Goal: Task Accomplishment & Management: Manage account settings

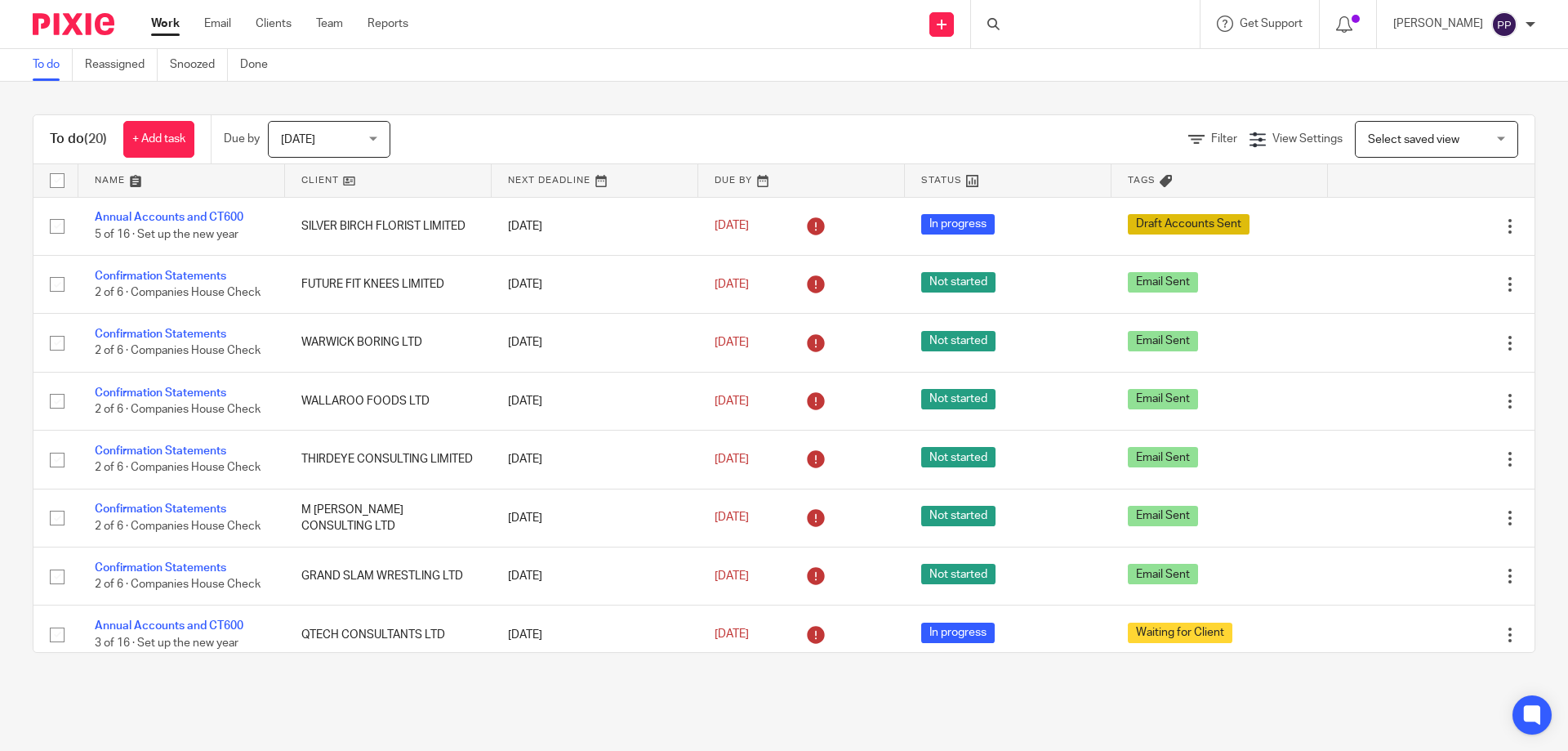
click at [1036, 33] on div at bounding box center [1086, 24] width 229 height 49
click at [1033, 25] on input "Search" at bounding box center [1078, 26] width 147 height 15
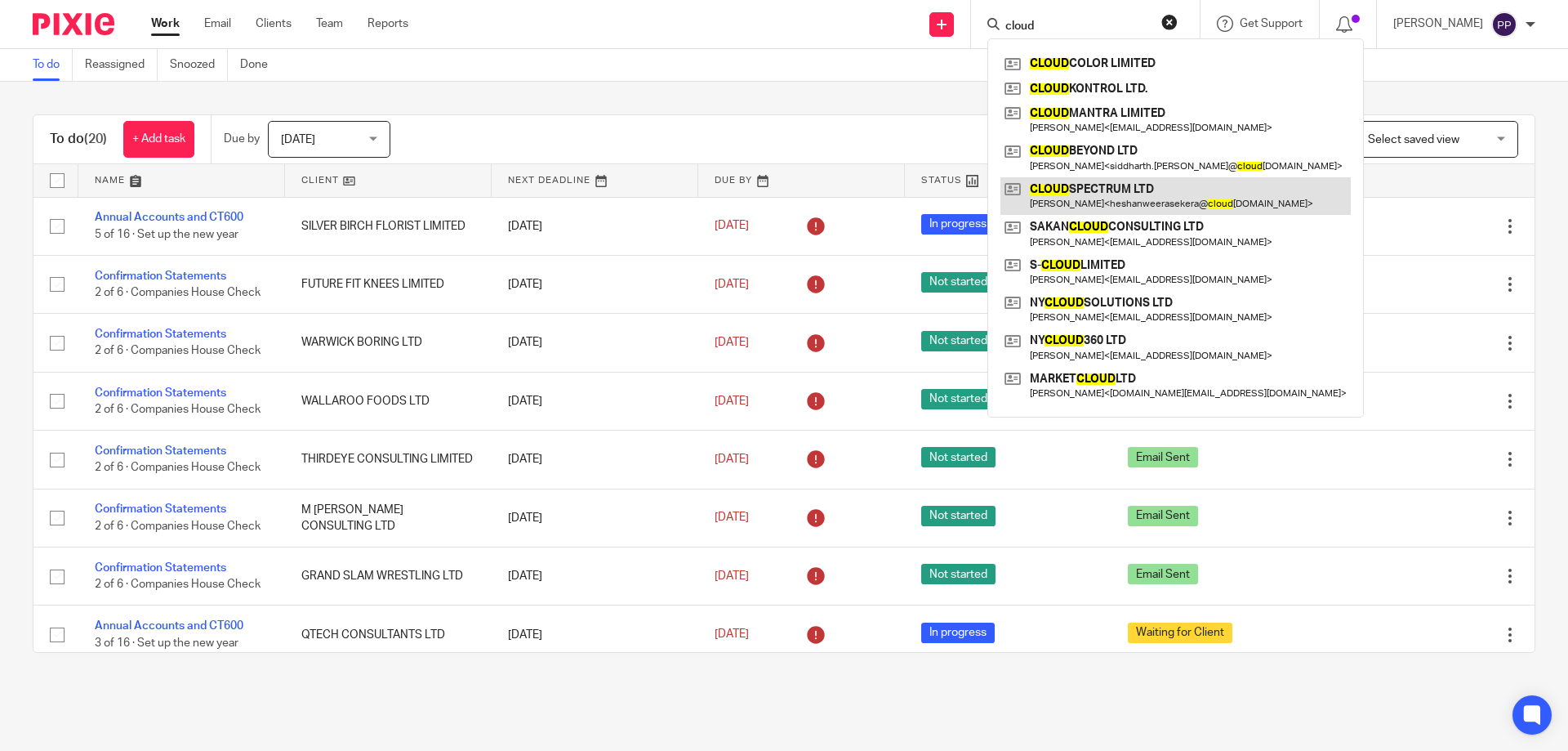
type input "cloud"
click at [1082, 192] on link at bounding box center [1175, 196] width 350 height 38
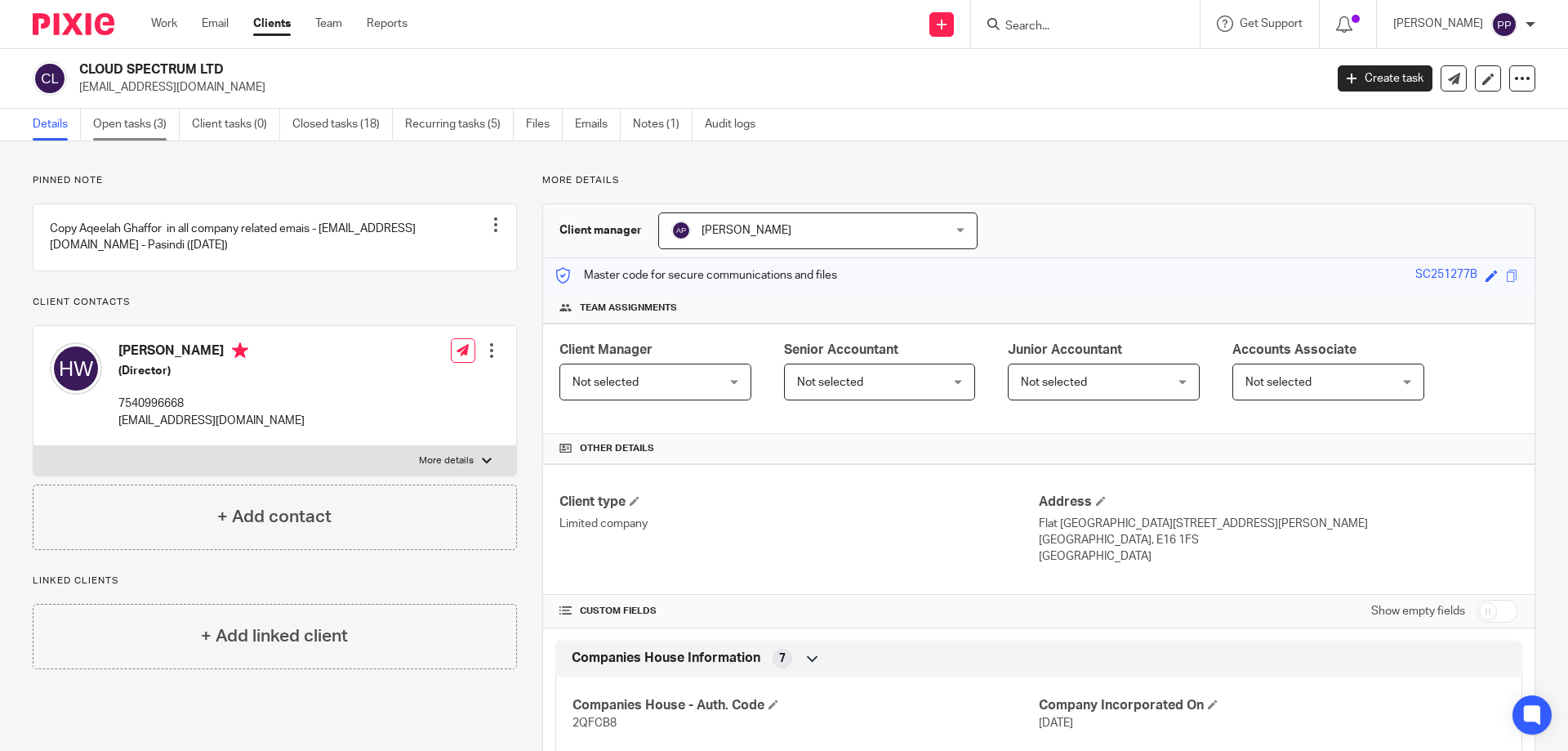
click at [157, 117] on link "Open tasks (3)" at bounding box center [136, 124] width 86 height 32
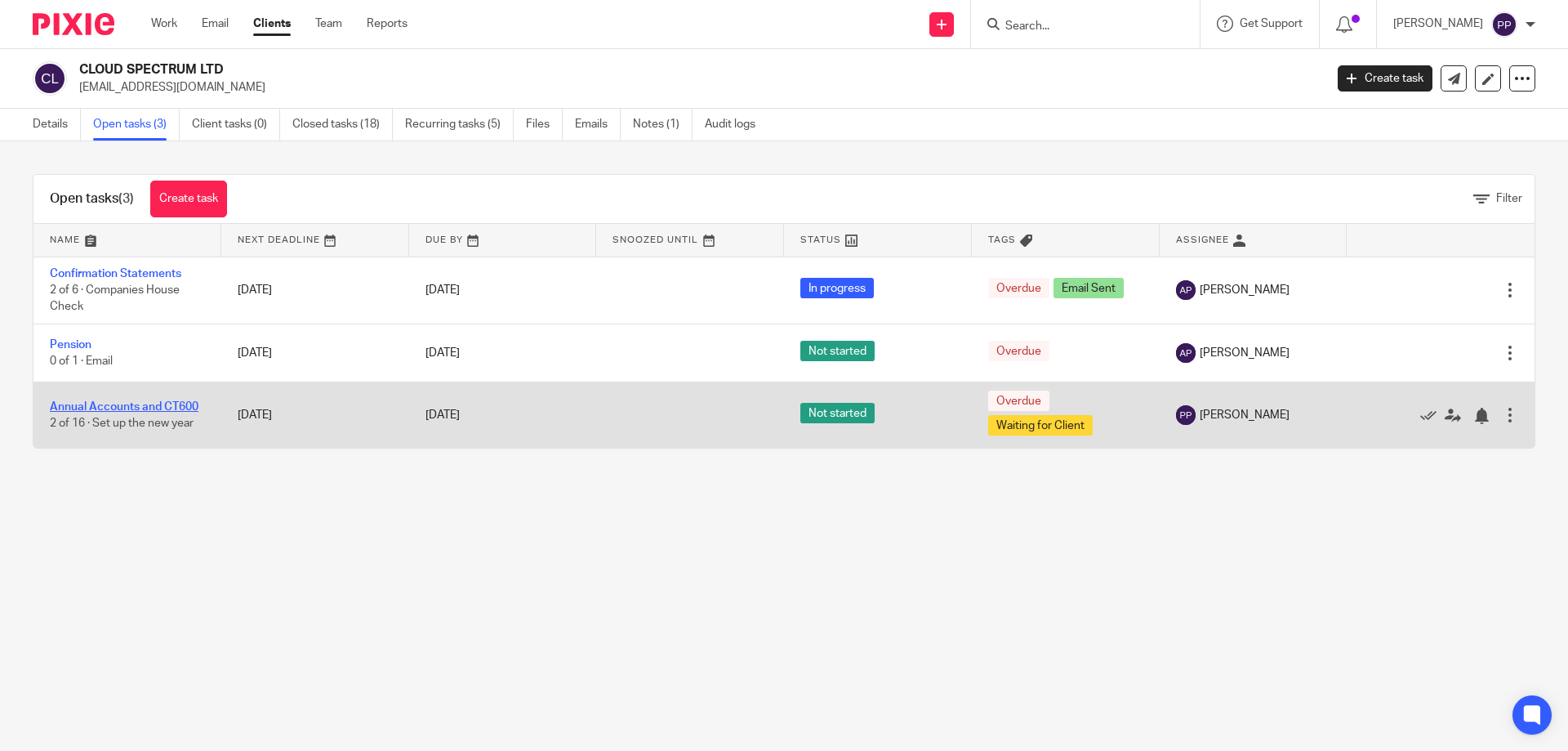
click at [150, 410] on link "Annual Accounts and CT600" at bounding box center [123, 407] width 148 height 12
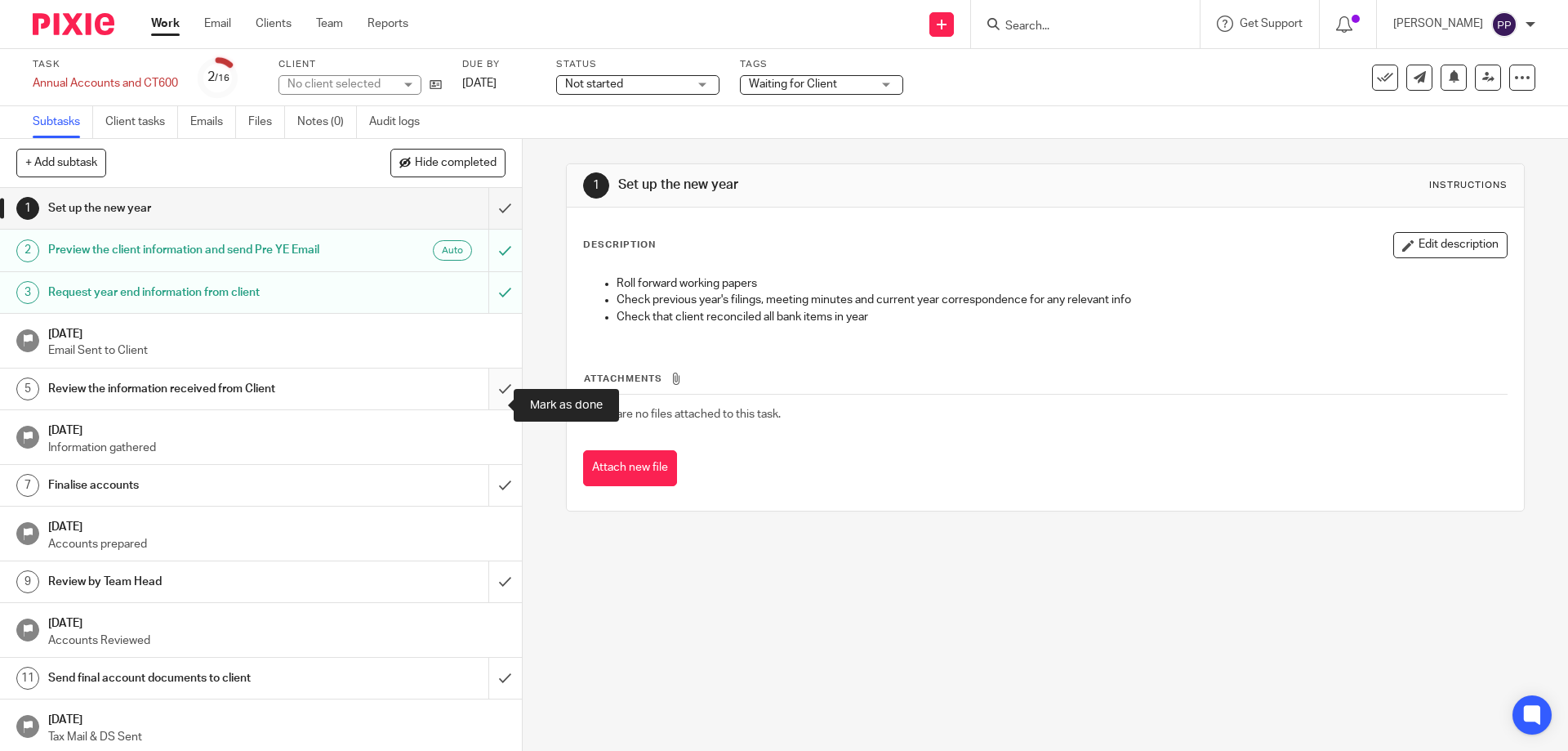
click at [492, 409] on input "submit" at bounding box center [261, 389] width 522 height 41
click at [491, 499] on input "submit" at bounding box center [261, 485] width 522 height 41
click at [494, 602] on input "submit" at bounding box center [261, 581] width 522 height 41
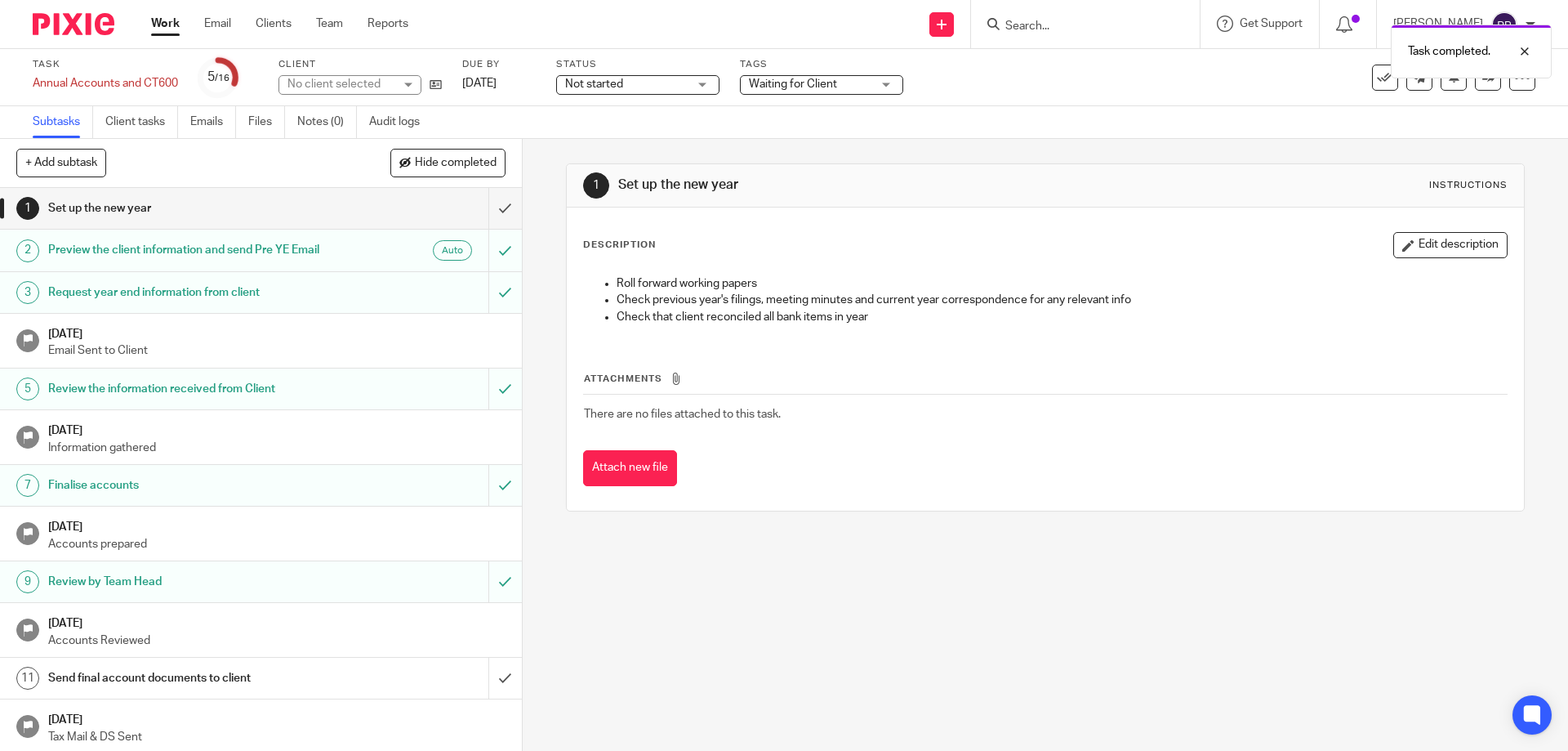
click at [891, 83] on div "Waiting for Client" at bounding box center [822, 84] width 163 height 19
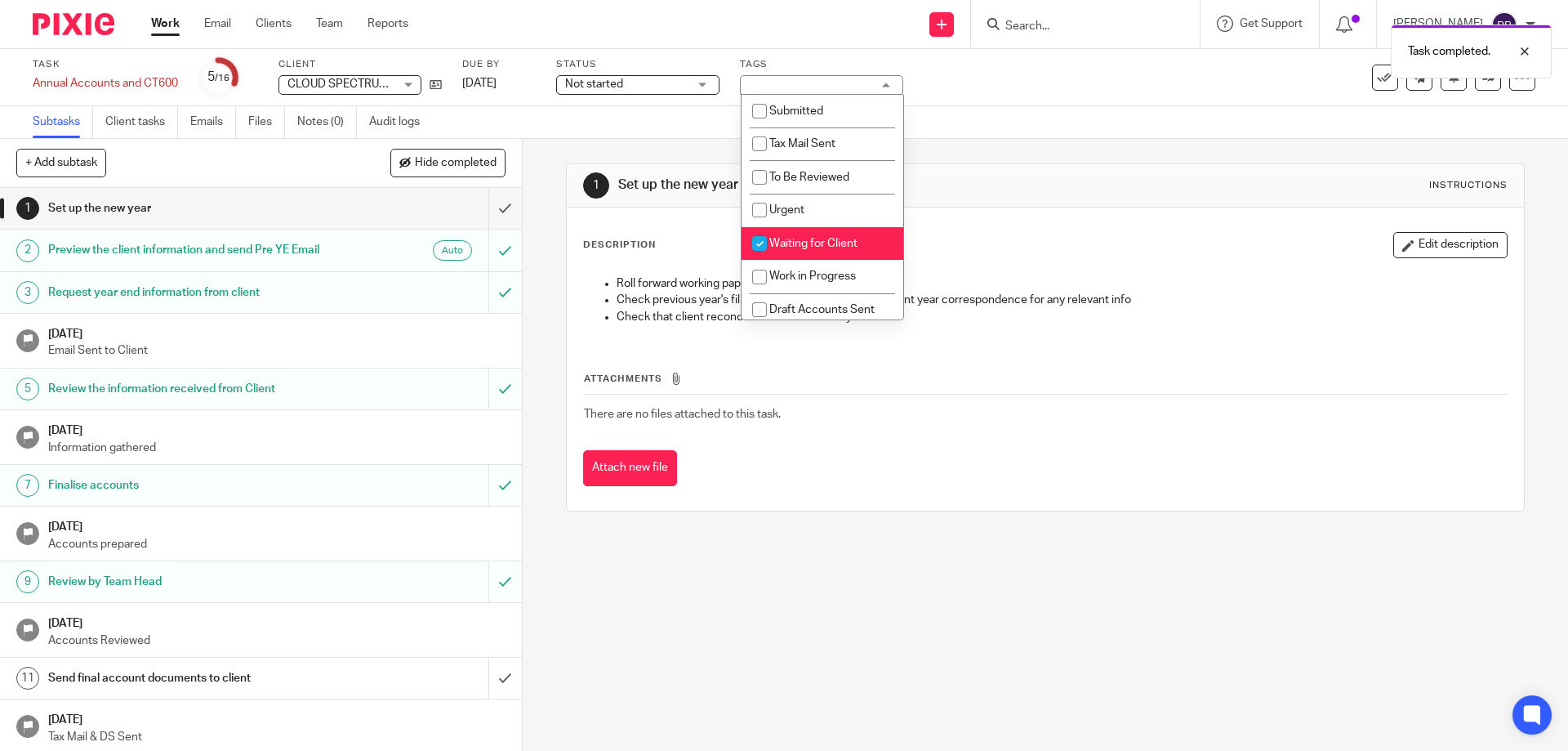
scroll to position [106, 0]
click at [806, 246] on li "Waiting for Client" at bounding box center [822, 237] width 162 height 34
checkbox input "false"
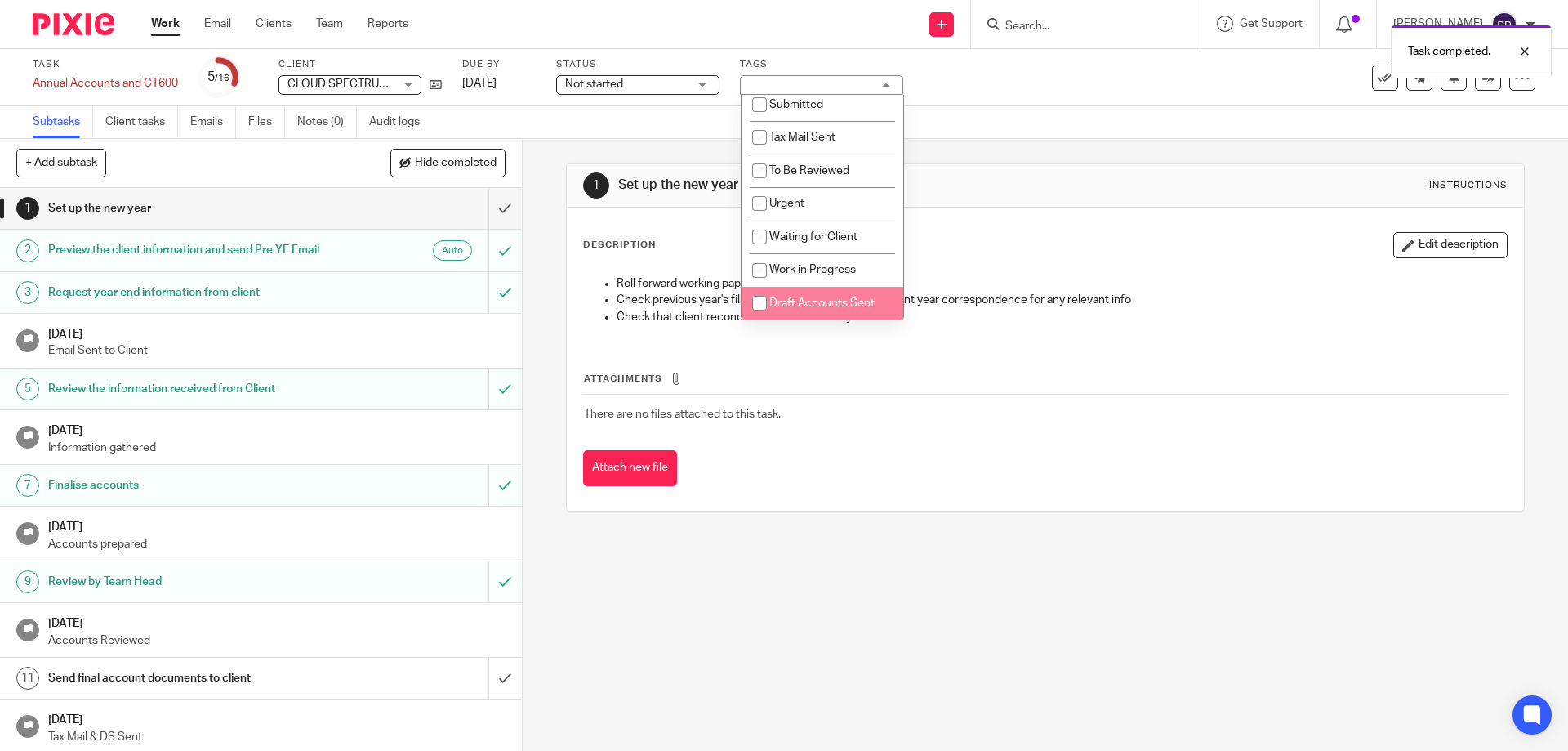
click at [786, 303] on span "Draft Accounts Sent" at bounding box center [822, 303] width 106 height 12
checkbox input "true"
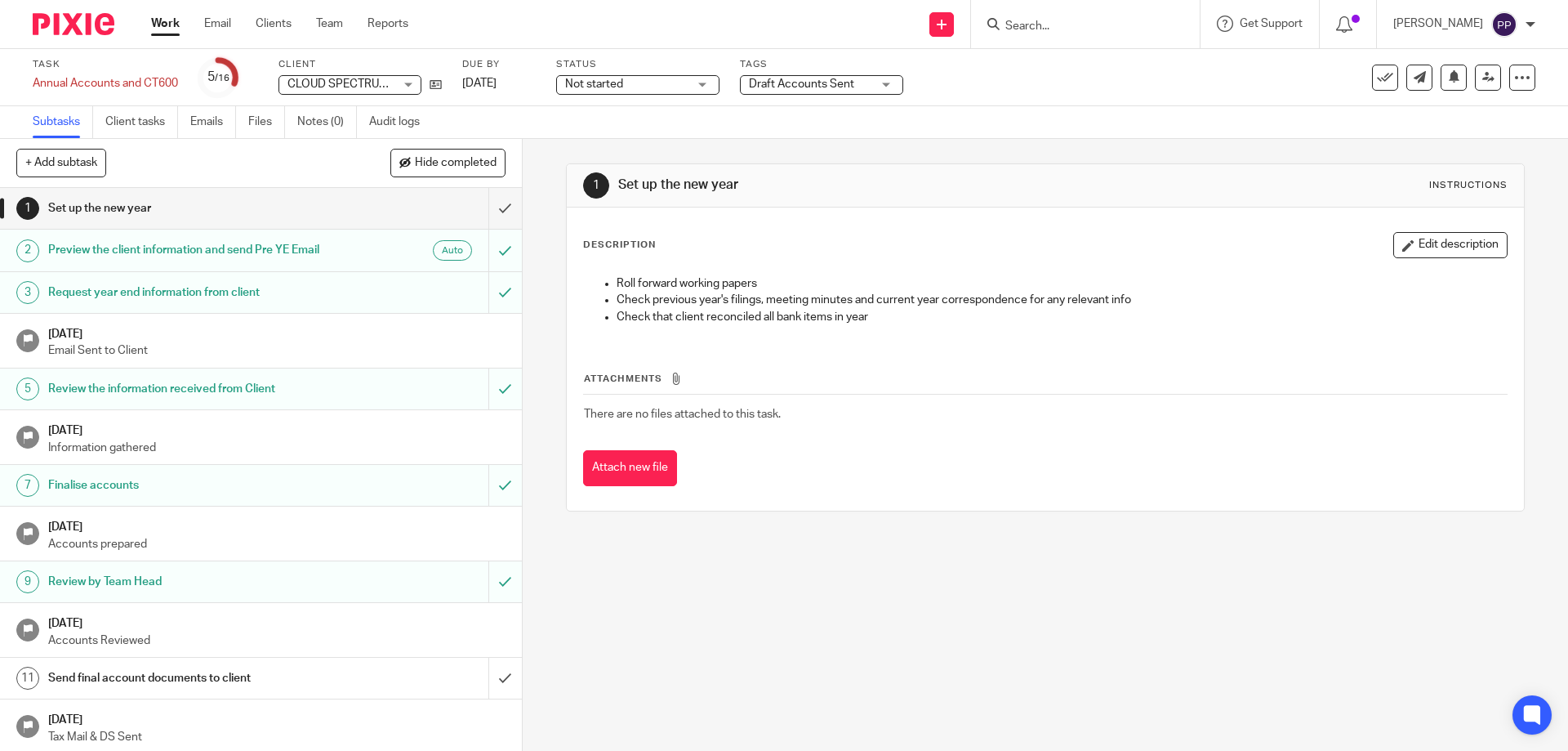
click at [555, 142] on div "1 Set up the new year Instructions Description Edit description Roll forward wo…" at bounding box center [1046, 444] width 1046 height 612
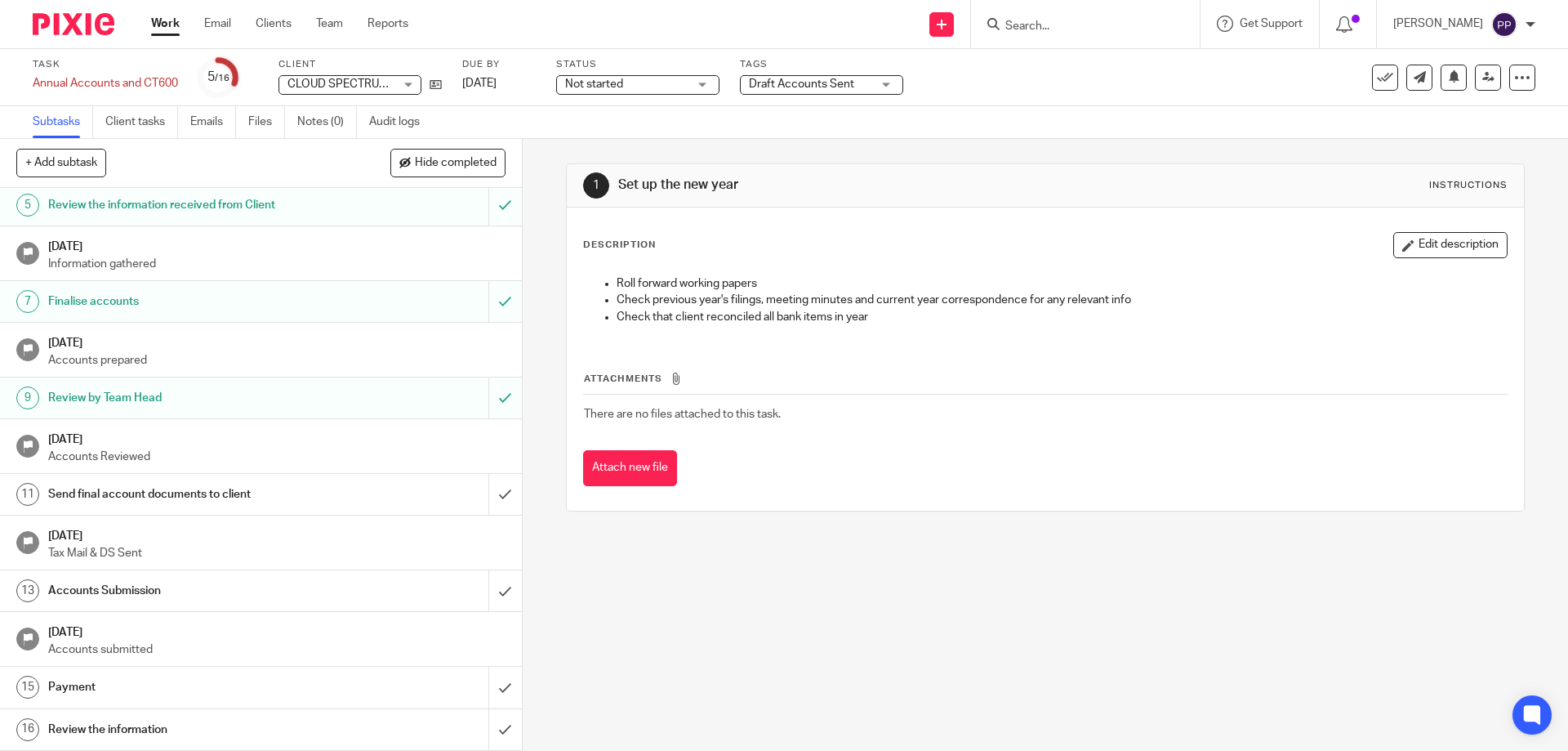
scroll to position [200, 0]
click at [489, 503] on input "submit" at bounding box center [261, 494] width 522 height 41
